Goal: Task Accomplishment & Management: Use online tool/utility

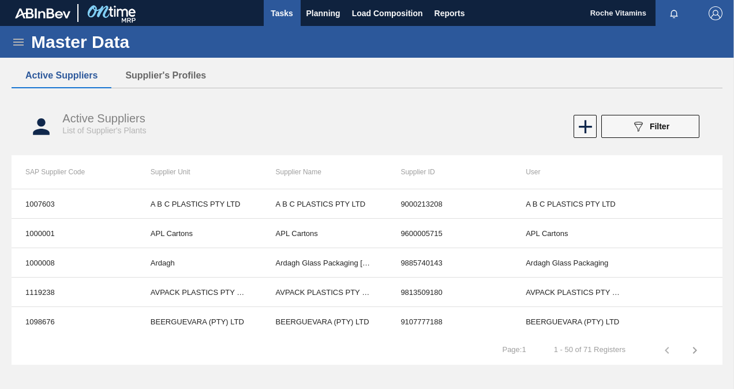
click at [269, 12] on span "Tasks" at bounding box center [281, 13] width 25 height 14
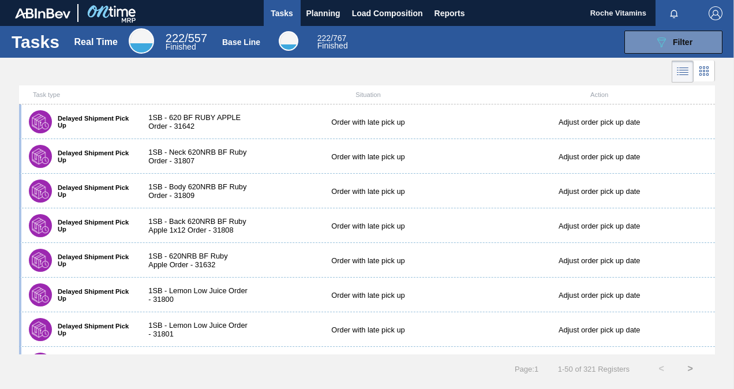
click at [681, 70] on icon at bounding box center [683, 72] width 14 height 14
click at [681, 72] on icon at bounding box center [683, 72] width 9 height 1
click at [678, 46] on span "Filter" at bounding box center [683, 42] width 20 height 9
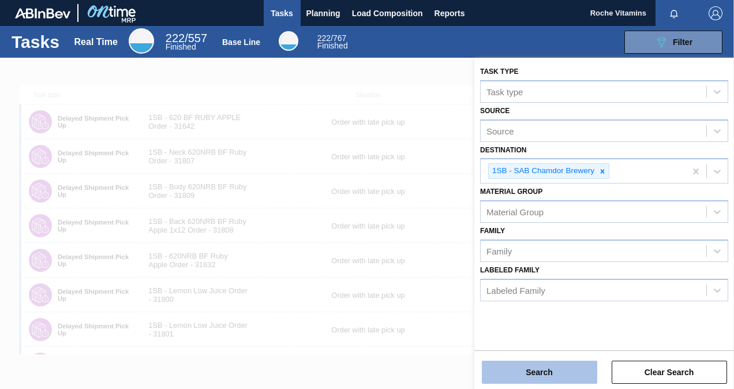
click at [553, 376] on button "Search" at bounding box center [539, 372] width 115 height 23
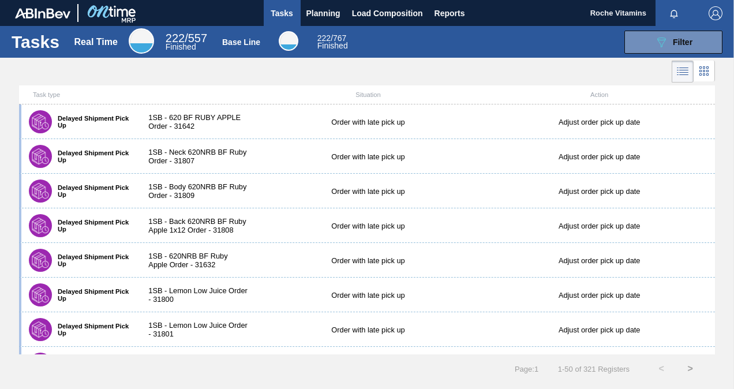
click at [706, 72] on icon at bounding box center [704, 71] width 14 height 14
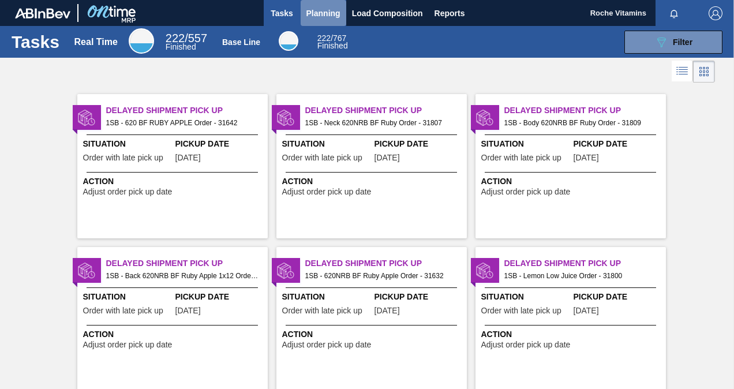
click at [328, 14] on span "Planning" at bounding box center [323, 13] width 34 height 14
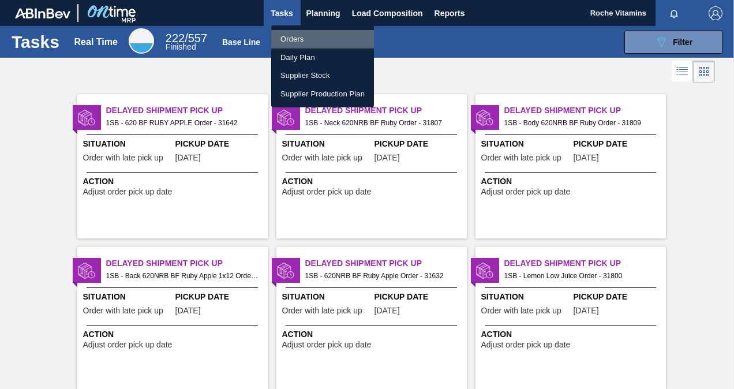
click at [301, 41] on li "Orders" at bounding box center [322, 39] width 103 height 18
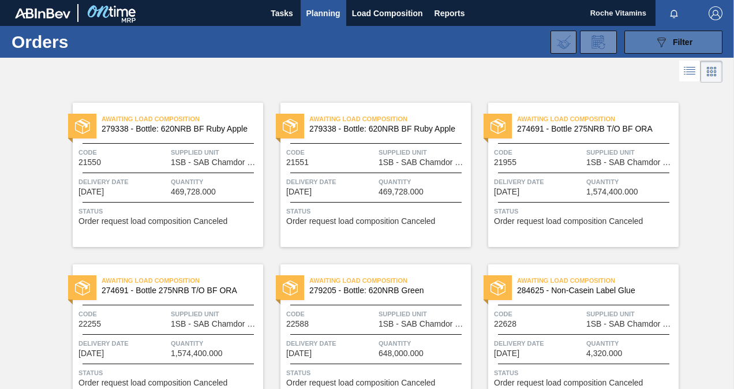
click at [669, 37] on div "089F7B8B-B2A5-4AFE-B5C0-19BA573D28AC Filter" at bounding box center [673, 42] width 38 height 14
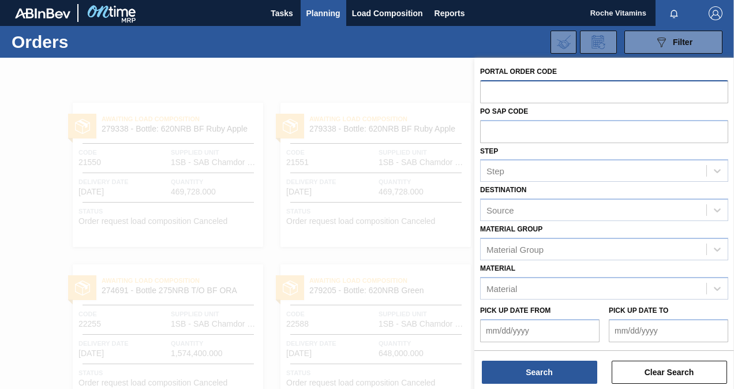
click at [502, 91] on input "text" at bounding box center [604, 91] width 248 height 22
click at [512, 93] on input "text" at bounding box center [604, 91] width 248 height 22
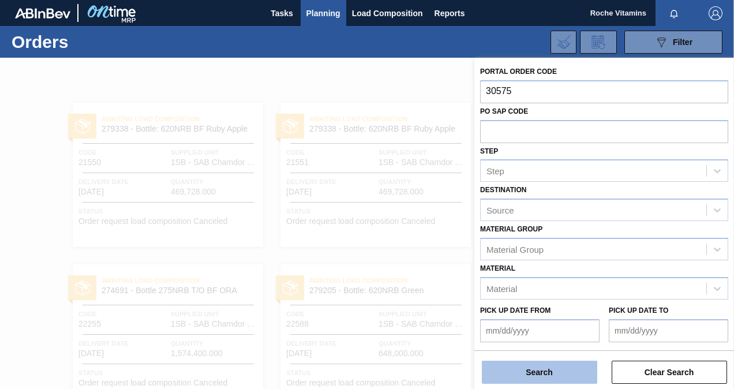
type input "30575"
click at [540, 370] on button "Search" at bounding box center [539, 372] width 115 height 23
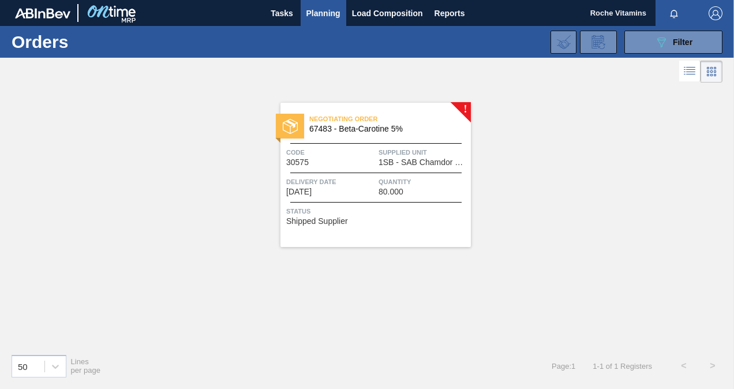
click at [343, 126] on span "67483 - Beta-Carotine 5%" at bounding box center [385, 129] width 152 height 9
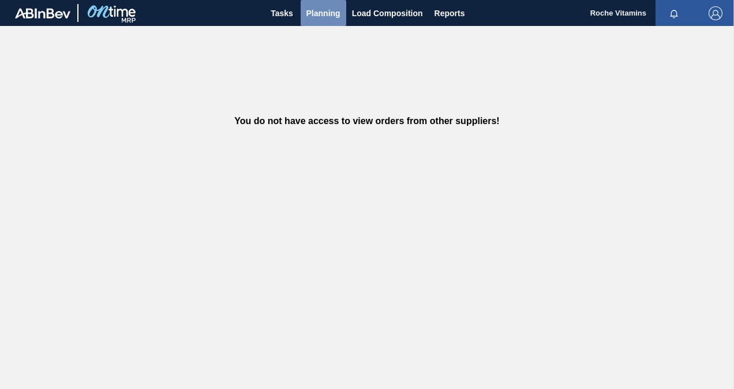
click at [315, 17] on span "Planning" at bounding box center [323, 13] width 34 height 14
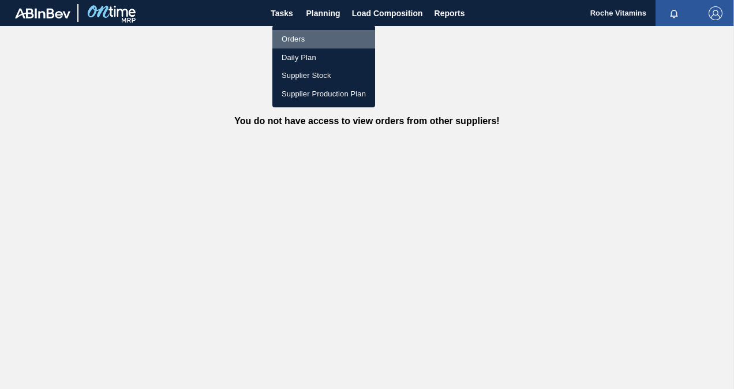
click at [309, 39] on li "Orders" at bounding box center [323, 39] width 103 height 18
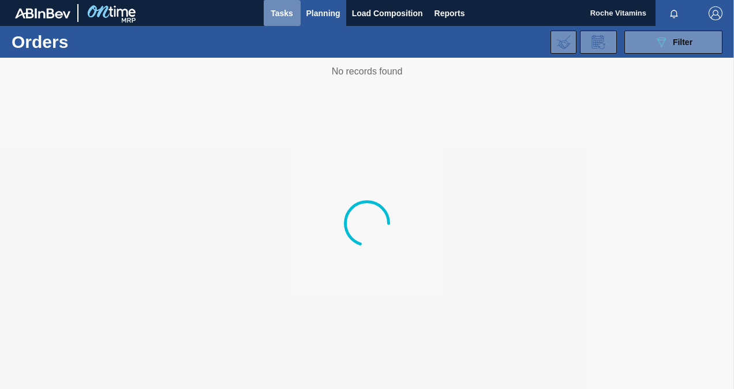
click at [276, 16] on span "Tasks" at bounding box center [281, 13] width 25 height 14
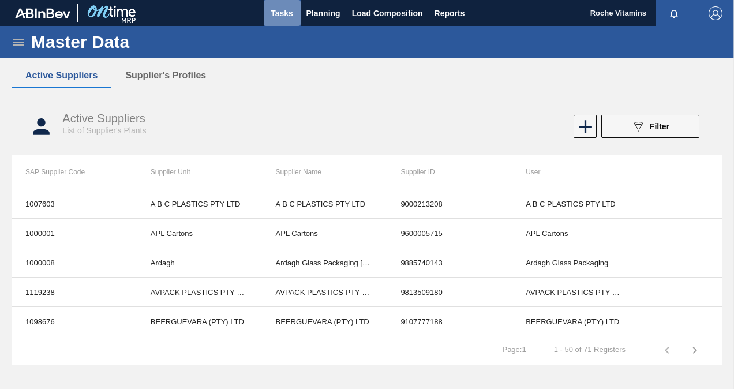
click at [280, 20] on button "Tasks" at bounding box center [282, 13] width 37 height 26
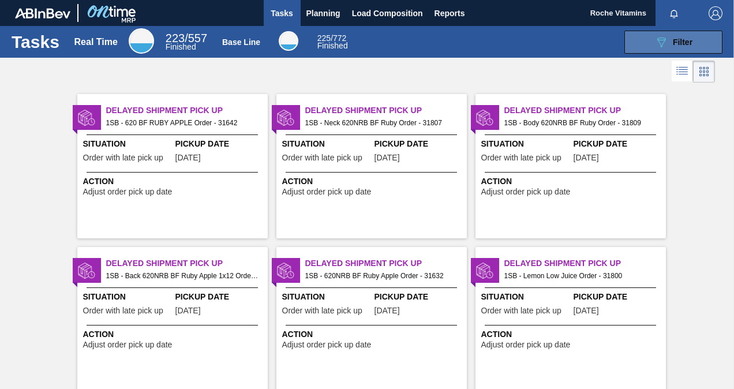
click at [687, 46] on div "089F7B8B-B2A5-4AFE-B5C0-19BA573D28AC Filter" at bounding box center [673, 42] width 38 height 14
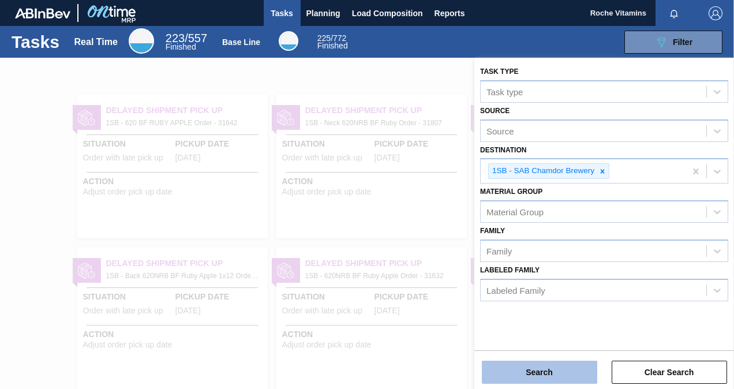
click at [540, 369] on button "Search" at bounding box center [539, 372] width 115 height 23
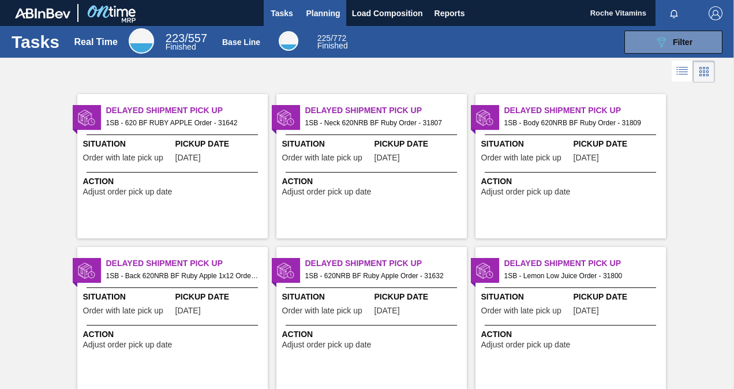
click at [317, 13] on span "Planning" at bounding box center [323, 13] width 34 height 14
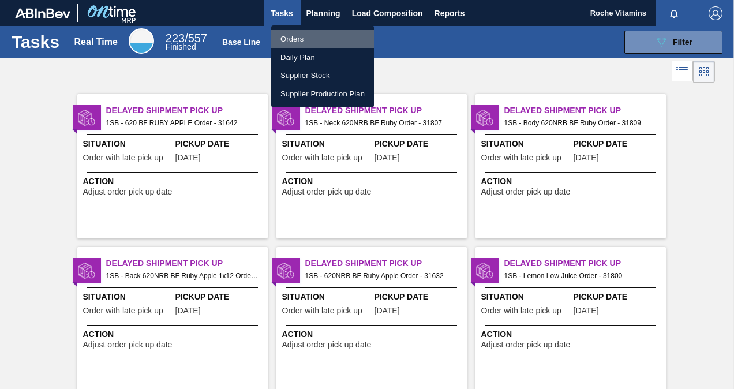
click at [291, 36] on li "Orders" at bounding box center [322, 39] width 103 height 18
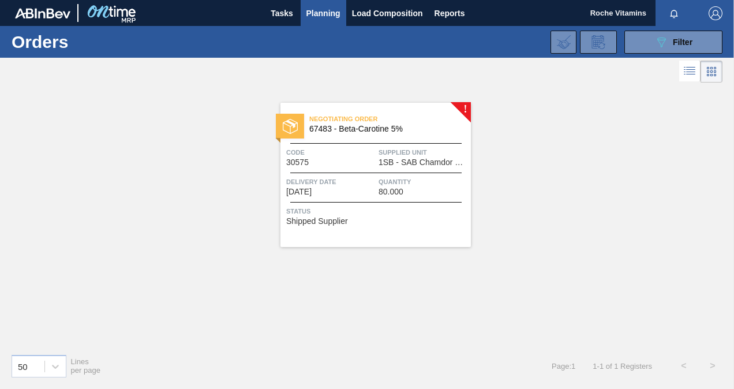
click at [343, 125] on span "67483 - Beta-Carotine 5%" at bounding box center [385, 129] width 152 height 9
